Goal: Find specific page/section: Find specific page/section

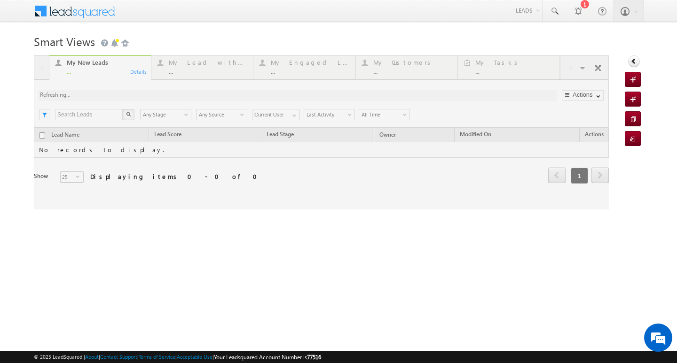
click at [270, 258] on div "Smart Views Getting Started Quick Add Lead My New Leads ... Details My Lead wit…" at bounding box center [338, 148] width 609 height 235
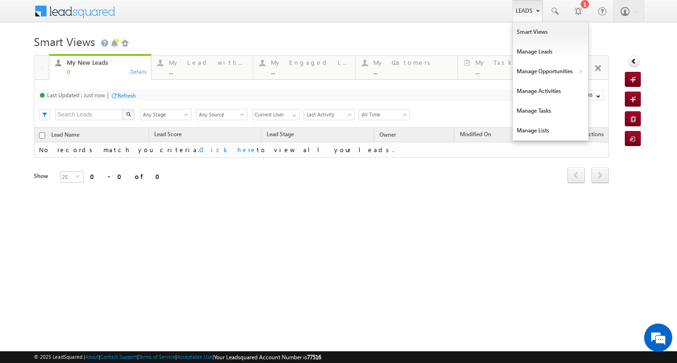
click at [527, 6] on link "Leads" at bounding box center [527, 11] width 30 height 22
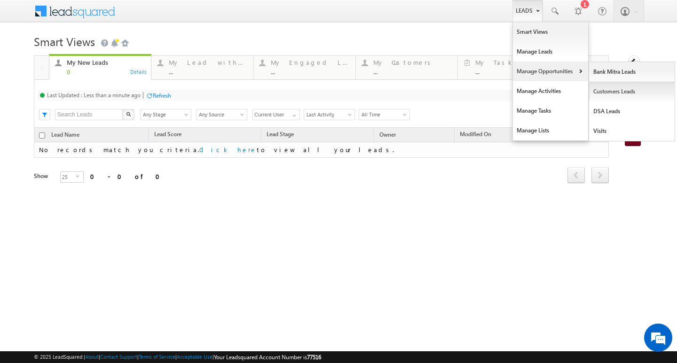
click at [613, 89] on link "Customers Leads" at bounding box center [632, 92] width 86 height 20
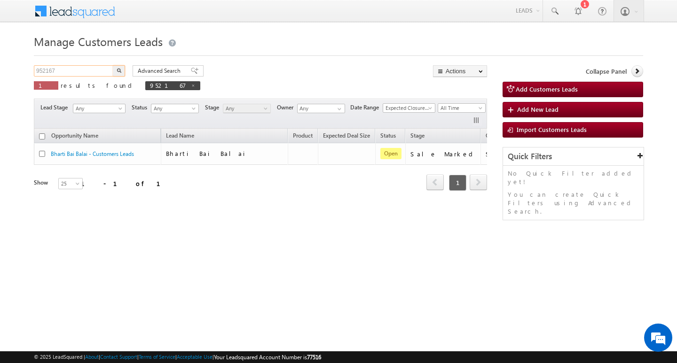
click at [69, 73] on input "952167" at bounding box center [74, 70] width 80 height 11
type input "Search Customers Leads"
